Goal: Check status: Check status

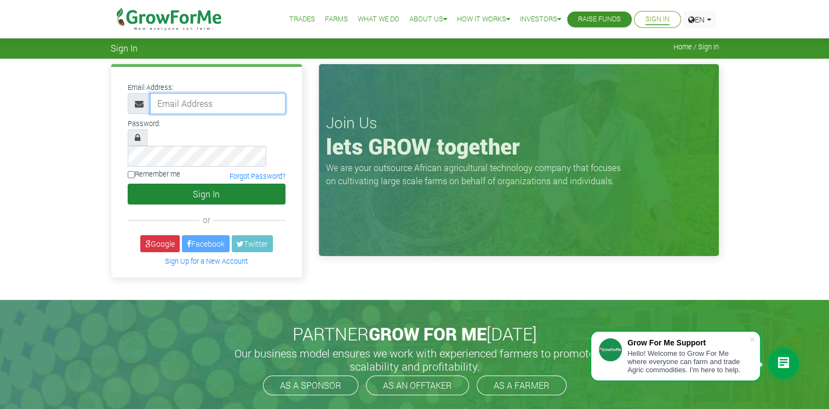
type input "233249379641@growforme.com"
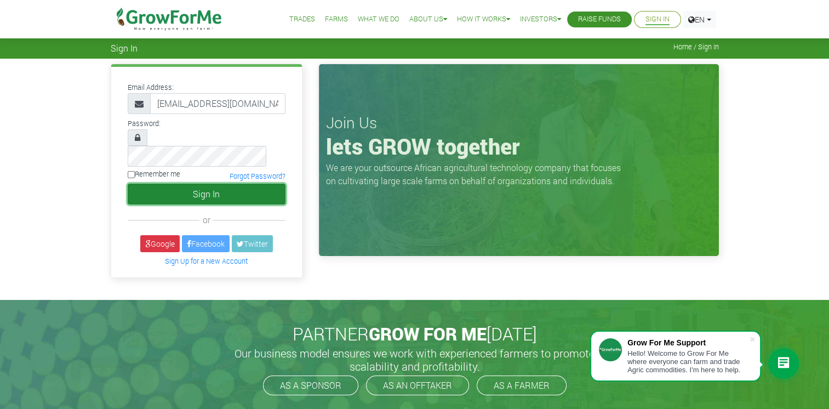
click at [207, 184] on button "Sign In" at bounding box center [207, 194] width 158 height 21
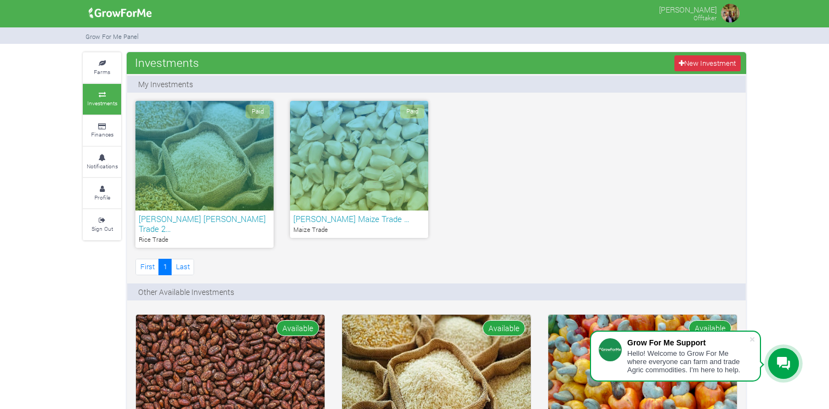
click at [215, 219] on h6 "[PERSON_NAME] [PERSON_NAME] Trade 2…" at bounding box center [205, 224] width 132 height 20
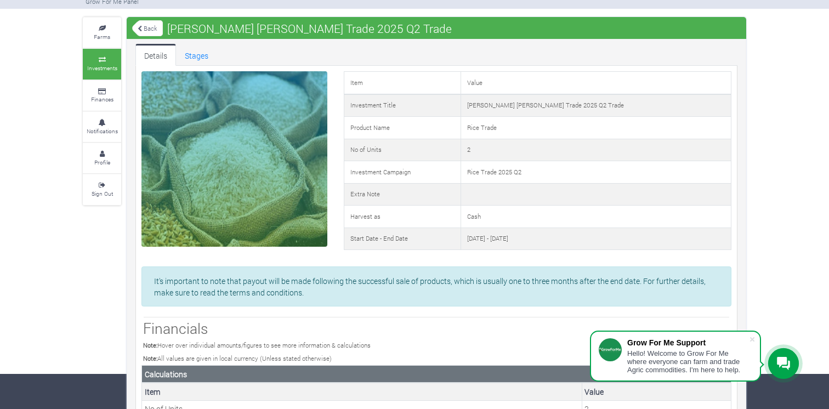
scroll to position [19, 0]
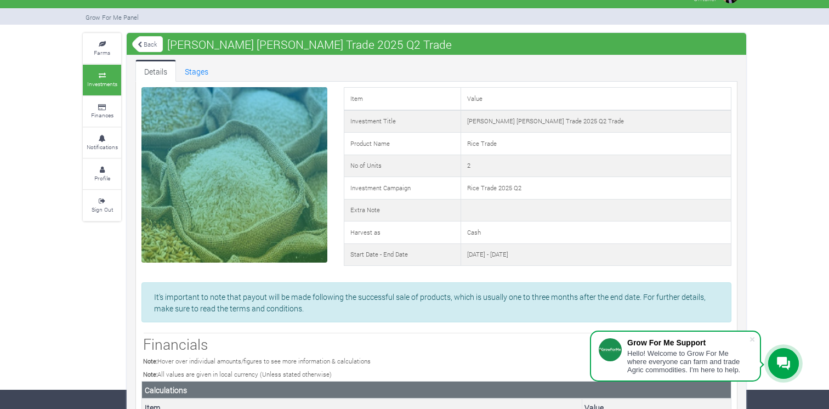
click at [144, 41] on link "Back" at bounding box center [147, 44] width 31 height 18
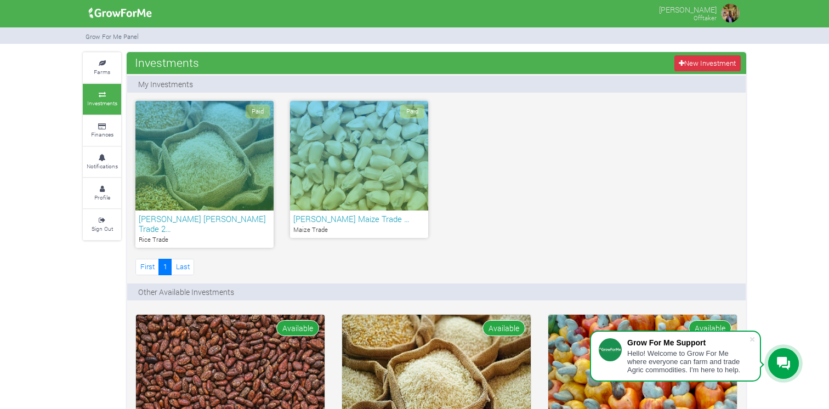
click at [335, 173] on div "Paid" at bounding box center [359, 156] width 138 height 110
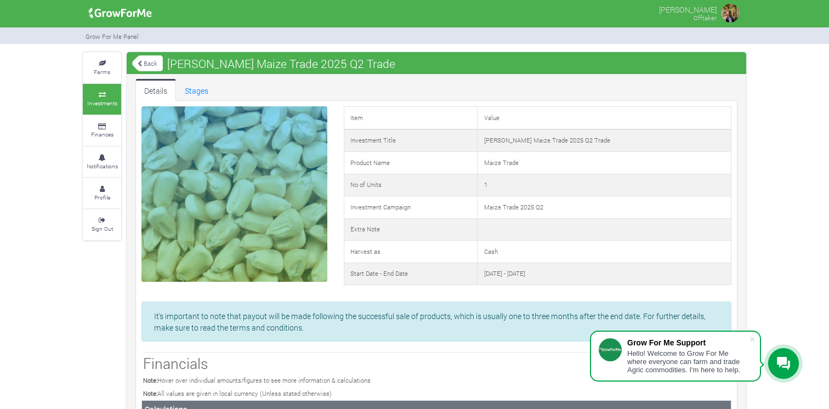
click at [150, 61] on link "Back" at bounding box center [147, 63] width 31 height 18
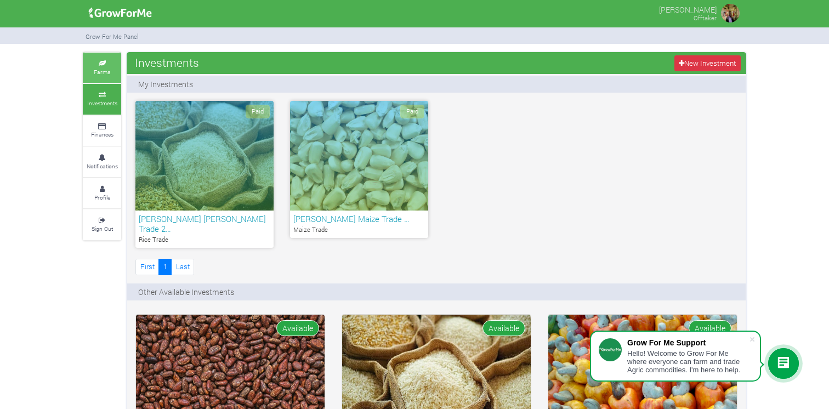
click at [107, 68] on small "Farms" at bounding box center [102, 72] width 16 height 8
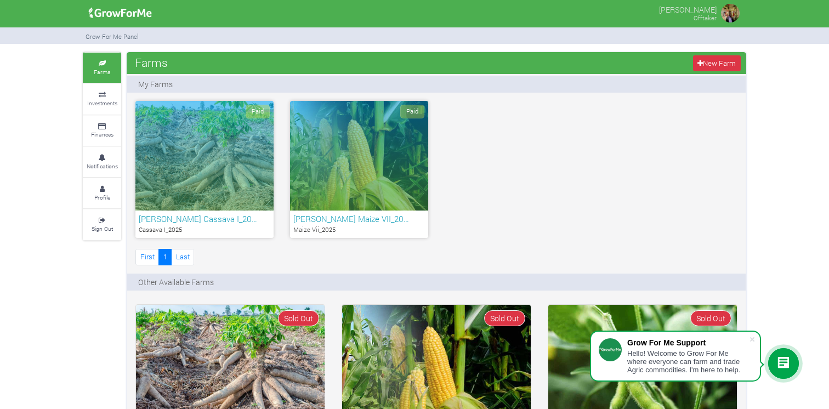
click at [206, 169] on div "Paid" at bounding box center [204, 156] width 138 height 110
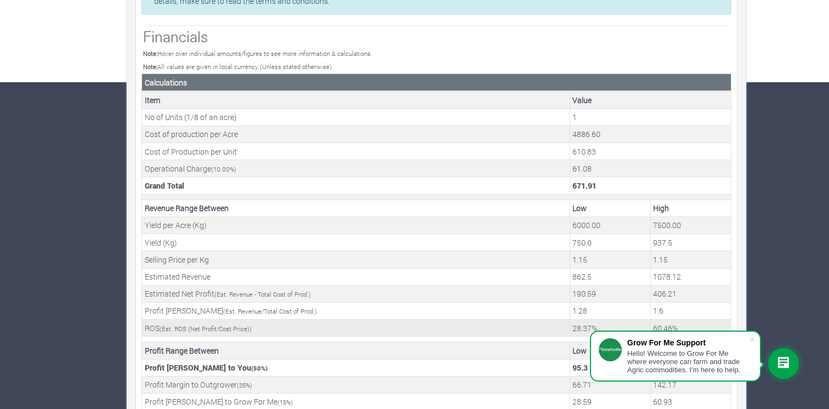
scroll to position [381, 0]
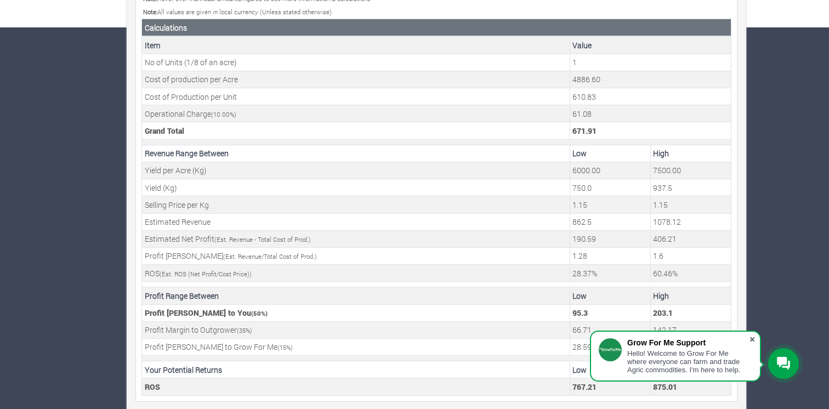
click at [755, 338] on span at bounding box center [751, 339] width 11 height 11
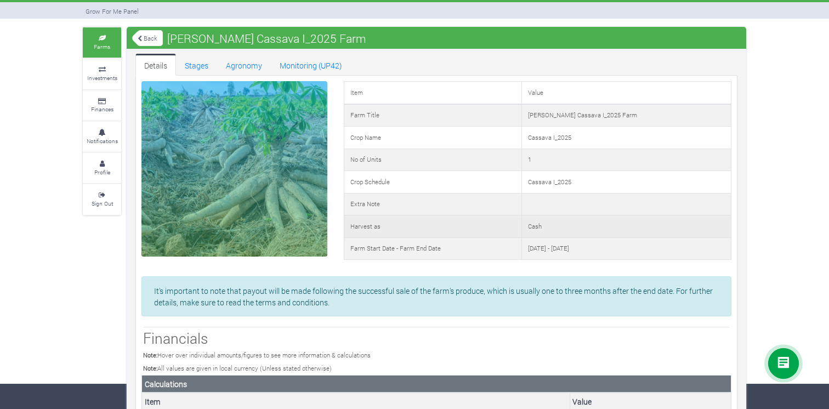
scroll to position [0, 0]
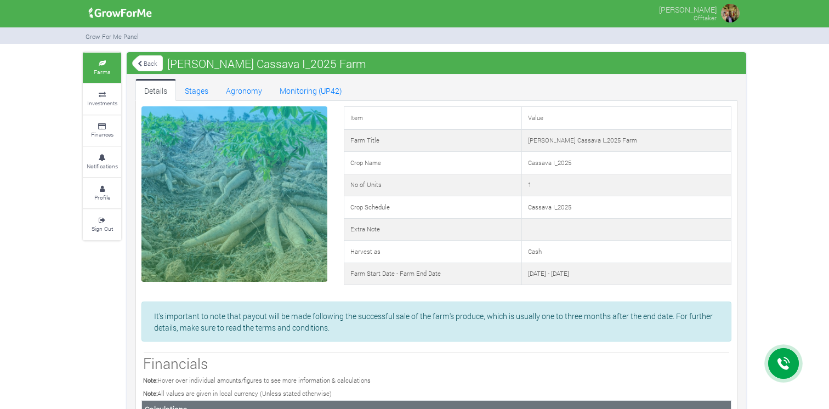
click at [153, 65] on link "Back" at bounding box center [147, 63] width 31 height 18
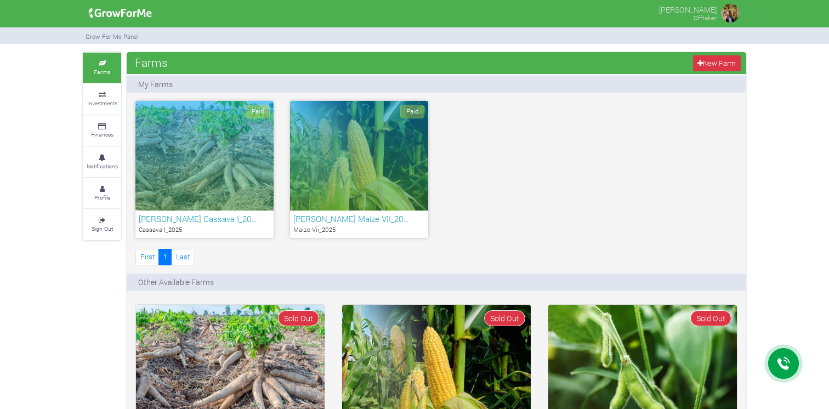
click at [370, 177] on div "Paid" at bounding box center [359, 156] width 138 height 110
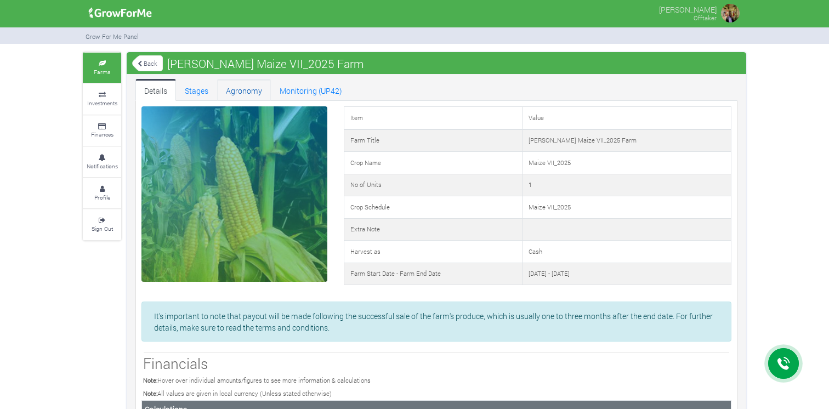
click at [246, 89] on link "Agronomy" at bounding box center [244, 90] width 54 height 22
click at [206, 89] on link "Stages" at bounding box center [196, 90] width 41 height 22
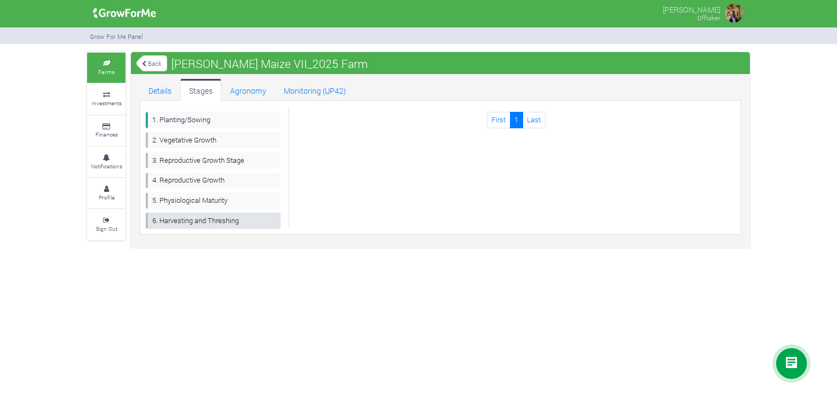
click at [222, 220] on link "6. Harvesting and Threshing" at bounding box center [213, 221] width 135 height 16
click at [220, 199] on link "5. Physiological Maturity" at bounding box center [213, 200] width 135 height 16
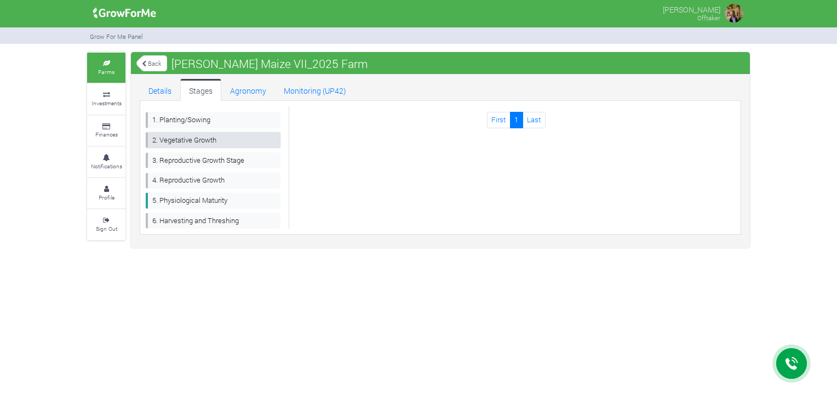
click at [217, 141] on link "2. Vegetative Growth" at bounding box center [213, 140] width 135 height 16
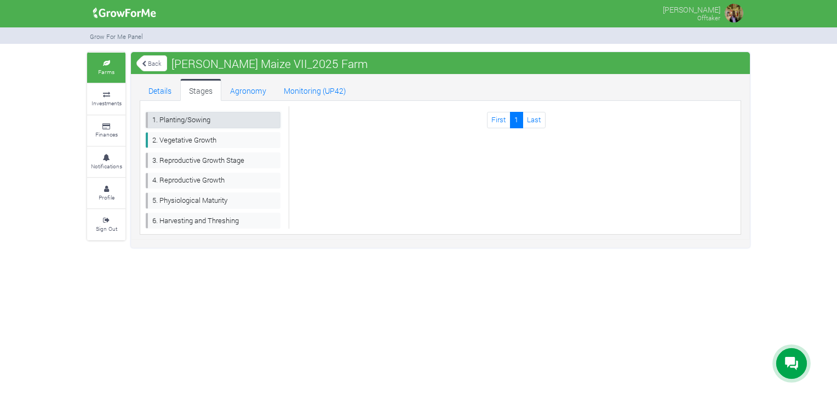
click at [220, 122] on link "1. Planting/Sowing" at bounding box center [213, 120] width 135 height 16
click at [255, 90] on link "Agronomy" at bounding box center [248, 90] width 54 height 22
click at [169, 93] on link "Details" at bounding box center [160, 90] width 41 height 22
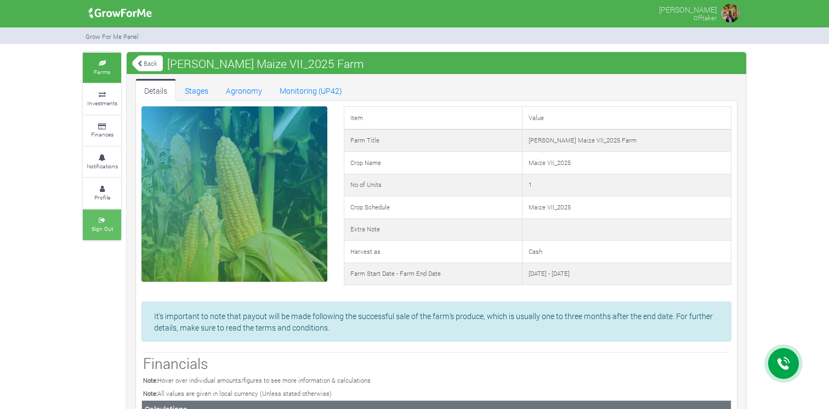
click at [109, 220] on icon at bounding box center [101, 220] width 33 height 5
